Goal: Navigation & Orientation: Go to known website

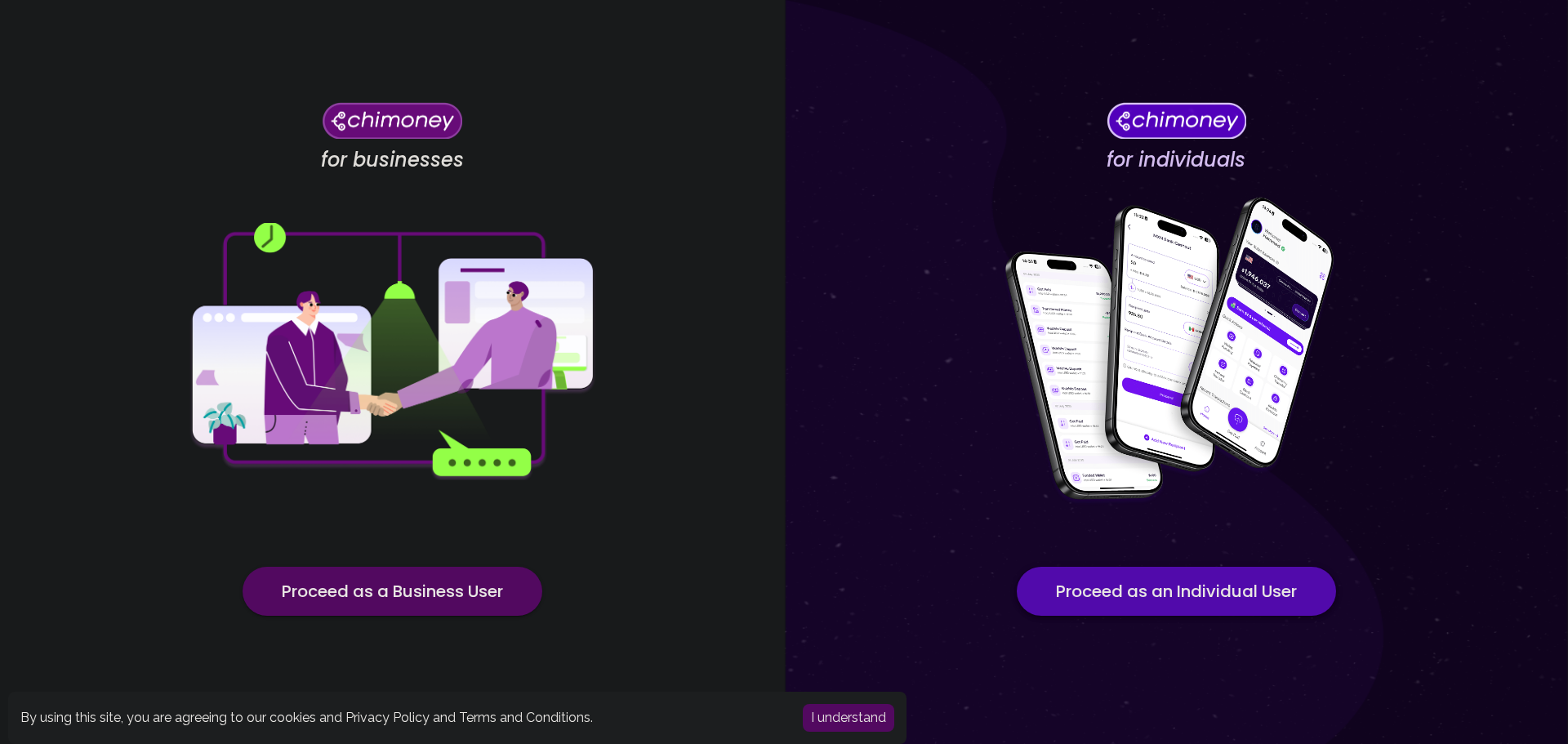
click at [1125, 593] on button "Proceed as an Individual User" at bounding box center [1176, 591] width 319 height 49
click at [330, 629] on div "for businesses Proceed as a Business User" at bounding box center [392, 372] width 784 height 744
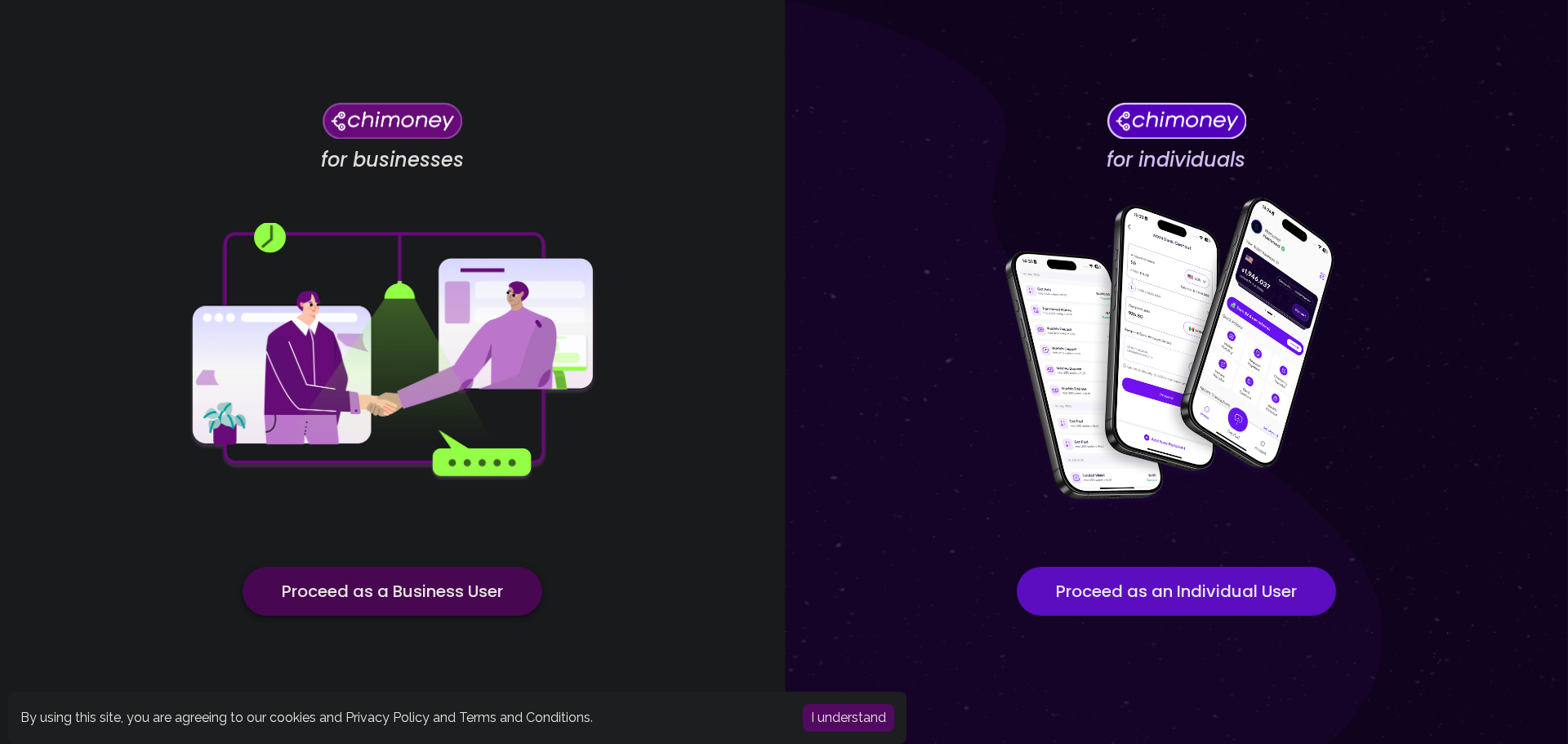
click at [345, 585] on button "Proceed as a Business User" at bounding box center [392, 591] width 300 height 49
